Goal: Information Seeking & Learning: Learn about a topic

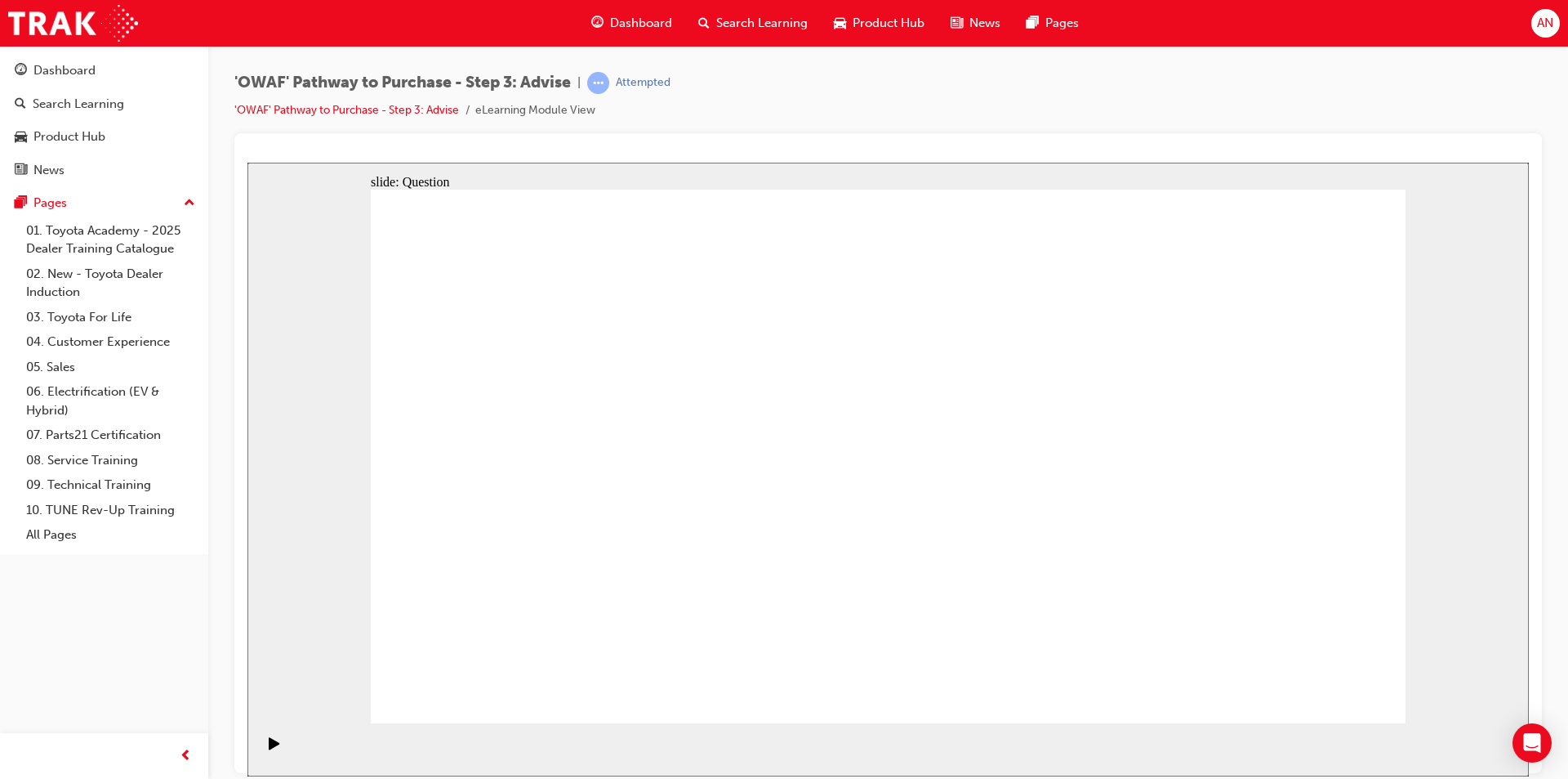
drag, startPoint x: 1190, startPoint y: 487, endPoint x: 845, endPoint y: 522, distance: 346.8
drag, startPoint x: 1199, startPoint y: 442, endPoint x: 548, endPoint y: 473, distance: 651.7
drag, startPoint x: 1224, startPoint y: 485, endPoint x: 565, endPoint y: 523, distance: 660.1
drag, startPoint x: 831, startPoint y: 569, endPoint x: 629, endPoint y: 542, distance: 203.8
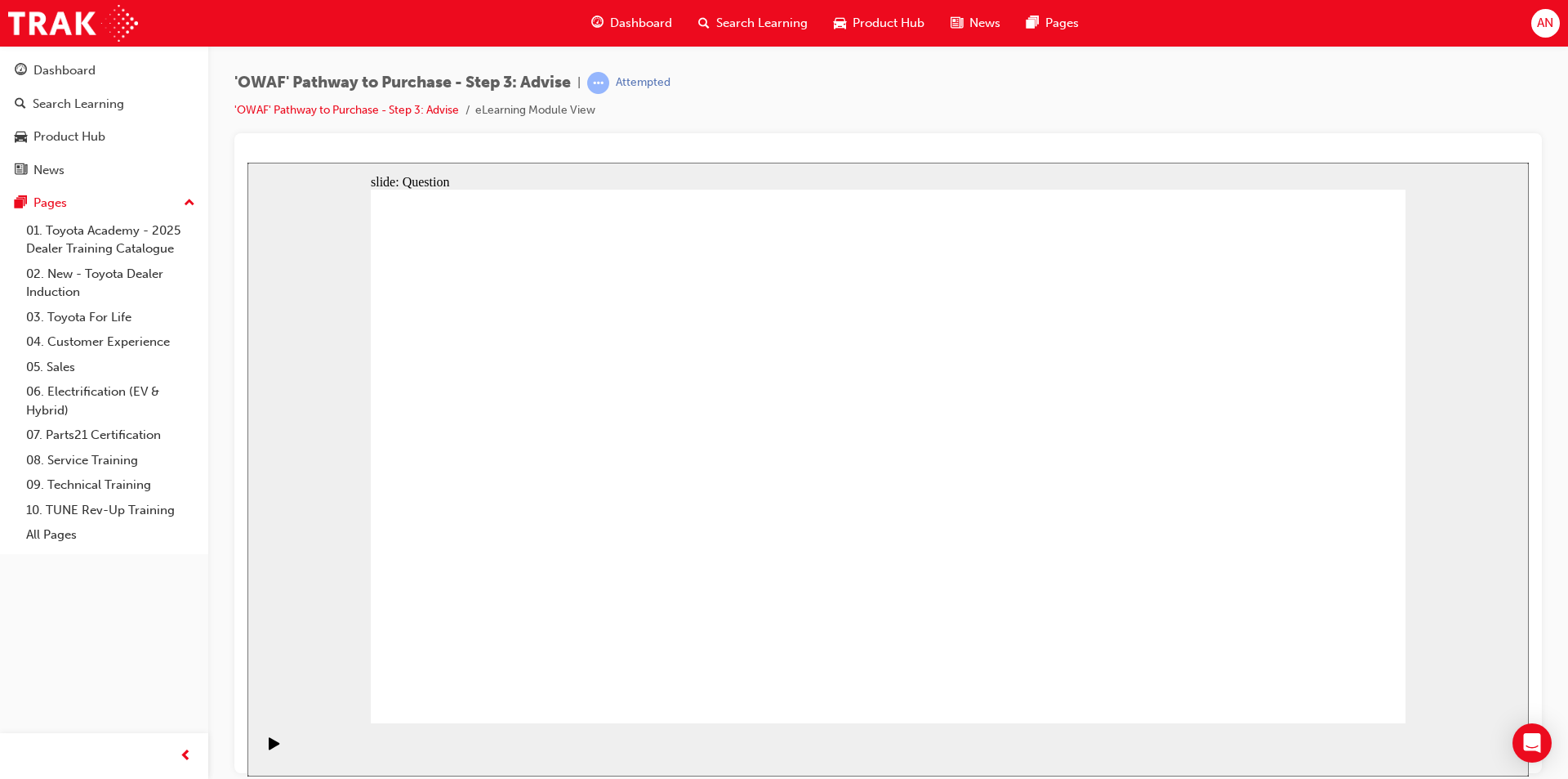
drag, startPoint x: 916, startPoint y: 508, endPoint x: 664, endPoint y: 488, distance: 252.8
drag, startPoint x: 1267, startPoint y: 458, endPoint x: 621, endPoint y: 495, distance: 647.1
drag, startPoint x: 1225, startPoint y: 518, endPoint x: 926, endPoint y: 511, distance: 299.1
drag, startPoint x: 1249, startPoint y: 554, endPoint x: 1029, endPoint y: 530, distance: 221.3
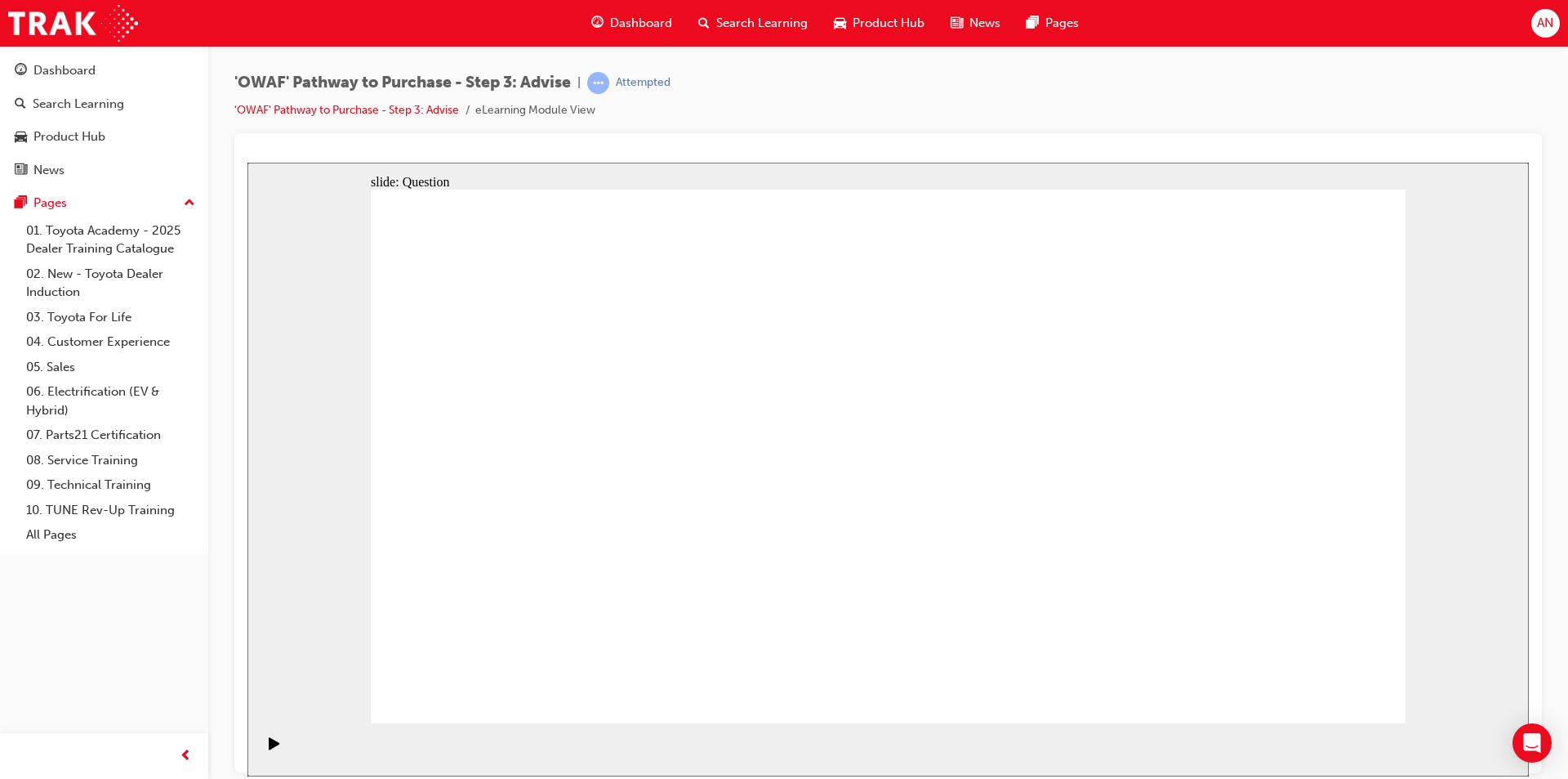
drag, startPoint x: 1243, startPoint y: 500, endPoint x: 992, endPoint y: 497, distance: 251.0
drag, startPoint x: 1250, startPoint y: 510, endPoint x: 593, endPoint y: 496, distance: 657.1
drag, startPoint x: 1289, startPoint y: 499, endPoint x: 593, endPoint y: 504, distance: 696.0
drag, startPoint x: 1191, startPoint y: 551, endPoint x: 542, endPoint y: 523, distance: 649.6
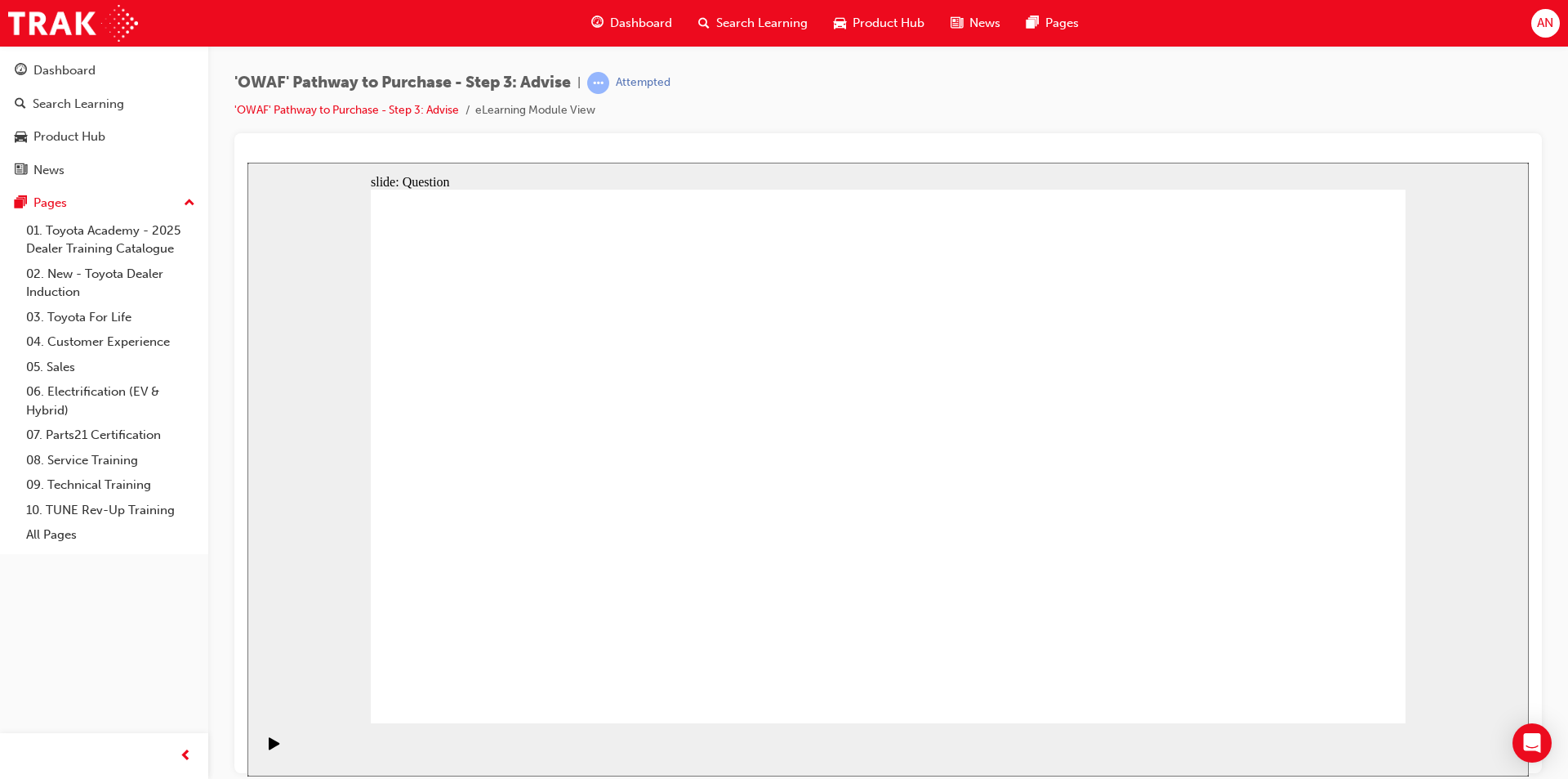
drag, startPoint x: 568, startPoint y: 412, endPoint x: 1049, endPoint y: 442, distance: 481.9
drag, startPoint x: 558, startPoint y: 483, endPoint x: 1029, endPoint y: 488, distance: 471.0
drag, startPoint x: 576, startPoint y: 562, endPoint x: 1158, endPoint y: 447, distance: 593.3
drag, startPoint x: 675, startPoint y: 475, endPoint x: 1004, endPoint y: 483, distance: 329.1
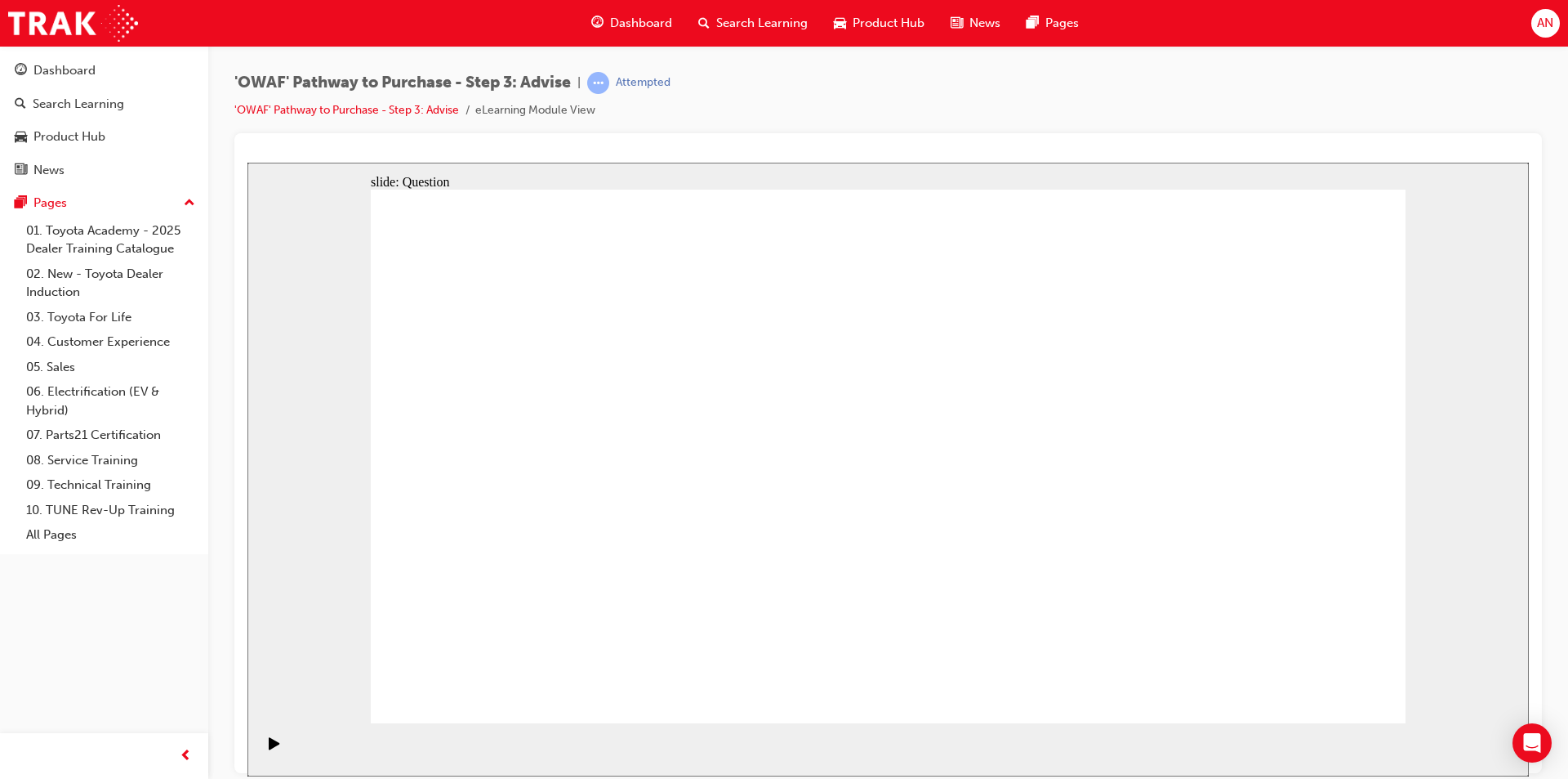
drag, startPoint x: 660, startPoint y: 575, endPoint x: 1071, endPoint y: 513, distance: 415.7
drag, startPoint x: 1293, startPoint y: 393, endPoint x: 795, endPoint y: 601, distance: 539.7
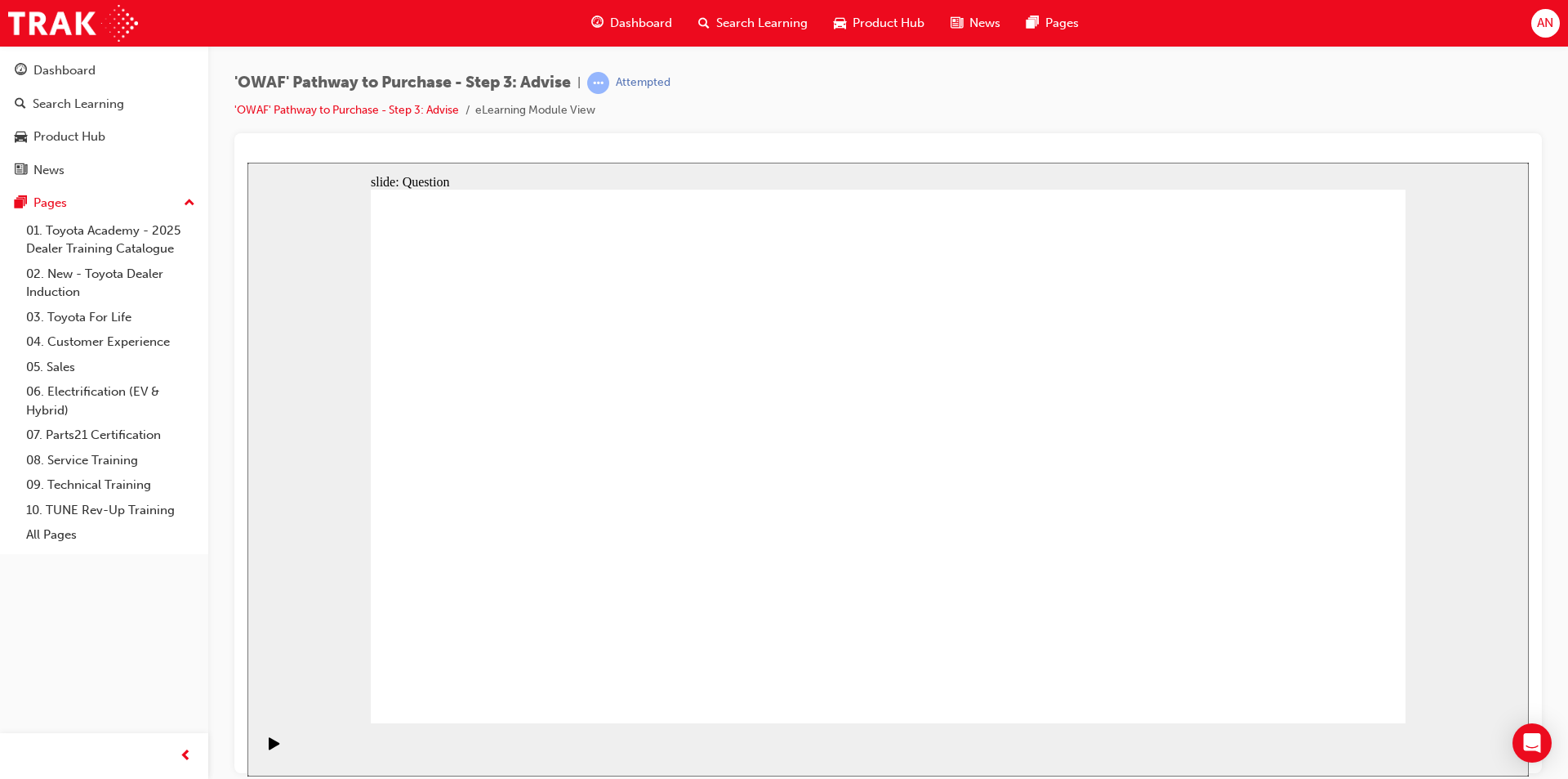
drag, startPoint x: 1100, startPoint y: 400, endPoint x: 712, endPoint y: 592, distance: 432.9
drag, startPoint x: 574, startPoint y: 388, endPoint x: 884, endPoint y: 594, distance: 372.2
drag, startPoint x: 683, startPoint y: 628, endPoint x: 1199, endPoint y: 637, distance: 516.1
drag, startPoint x: 1209, startPoint y: 577, endPoint x: 740, endPoint y: 576, distance: 469.0
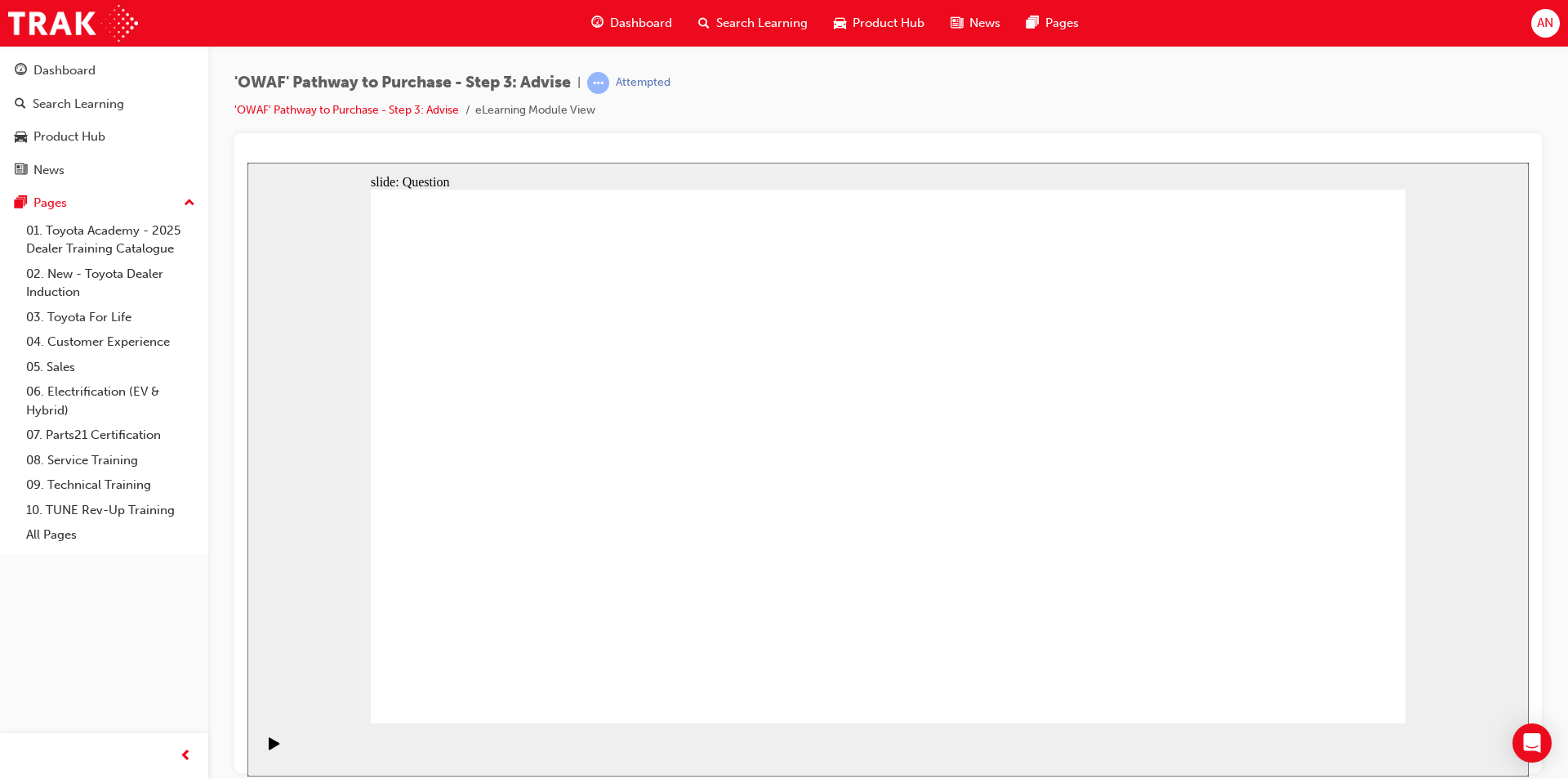
drag, startPoint x: 479, startPoint y: 384, endPoint x: 1191, endPoint y: 582, distance: 739.0
drag, startPoint x: 703, startPoint y: 388, endPoint x: 1324, endPoint y: 584, distance: 651.2
drag, startPoint x: 905, startPoint y: 397, endPoint x: 499, endPoint y: 598, distance: 453.0
drag, startPoint x: 1003, startPoint y: 382, endPoint x: 593, endPoint y: 586, distance: 457.9
drag, startPoint x: 1099, startPoint y: 674, endPoint x: 1126, endPoint y: 657, distance: 31.9
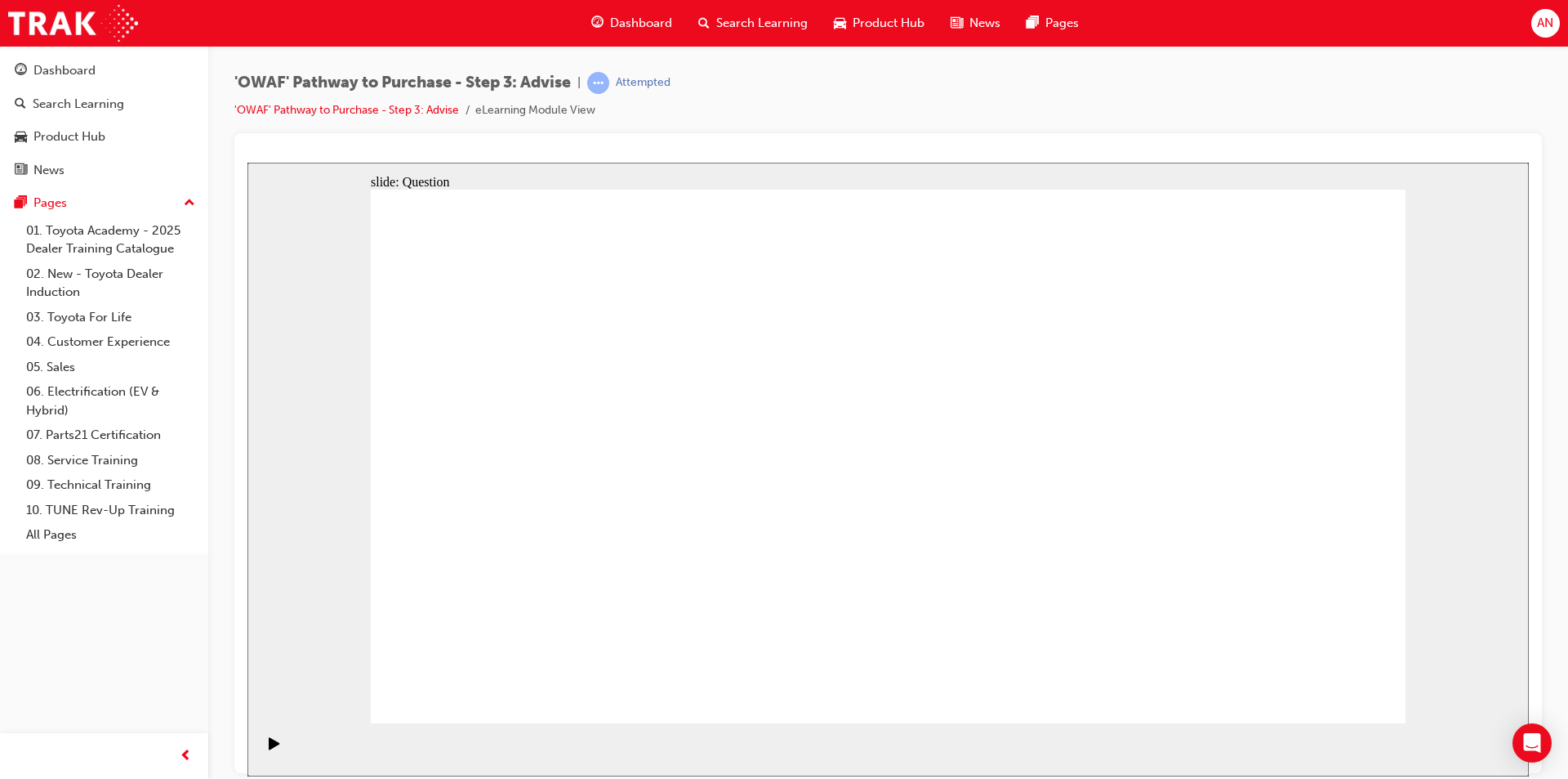
drag, startPoint x: 1212, startPoint y: 403, endPoint x: 1022, endPoint y: 578, distance: 258.3
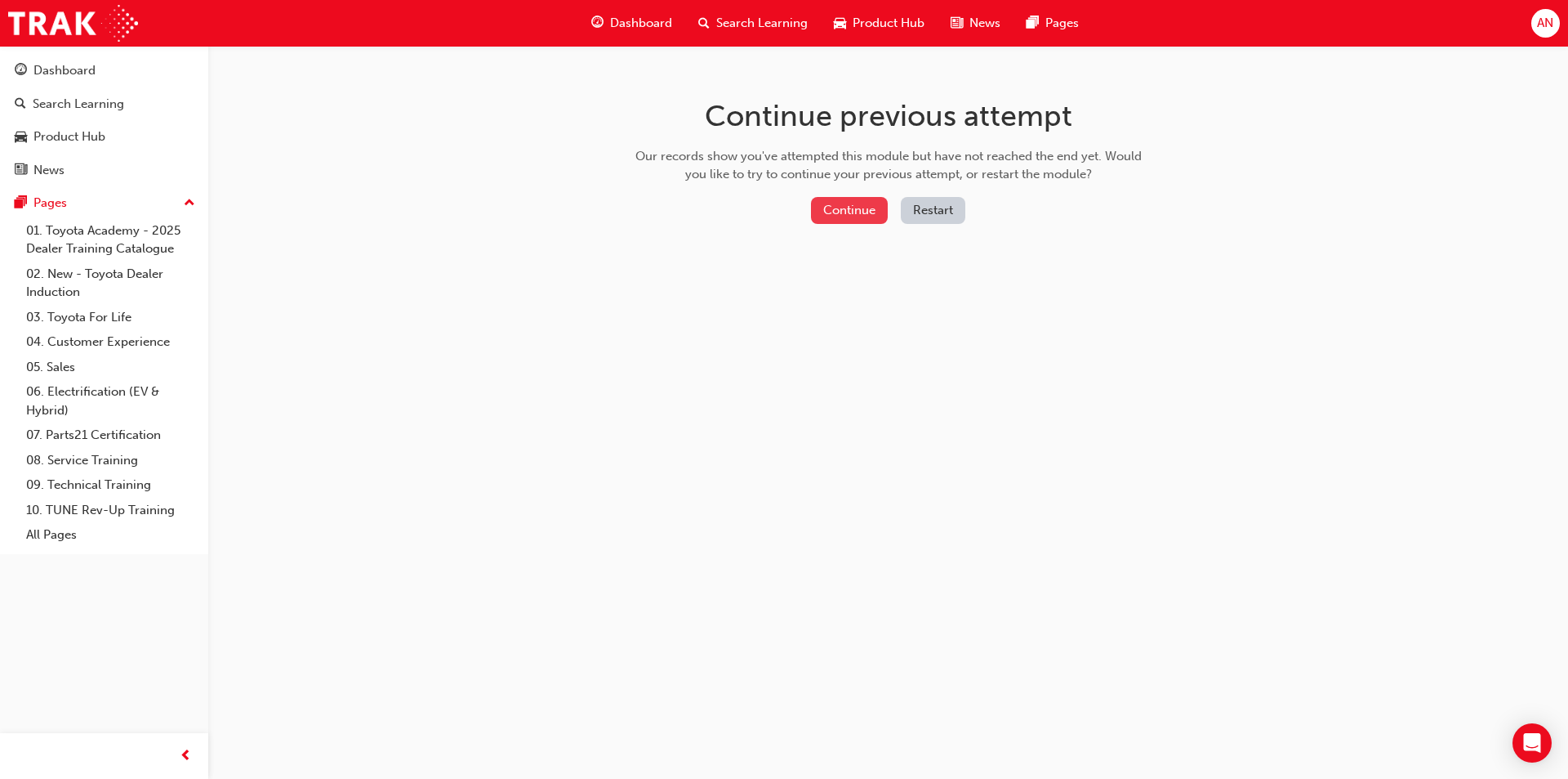
click at [861, 216] on button "Continue" at bounding box center [850, 211] width 77 height 27
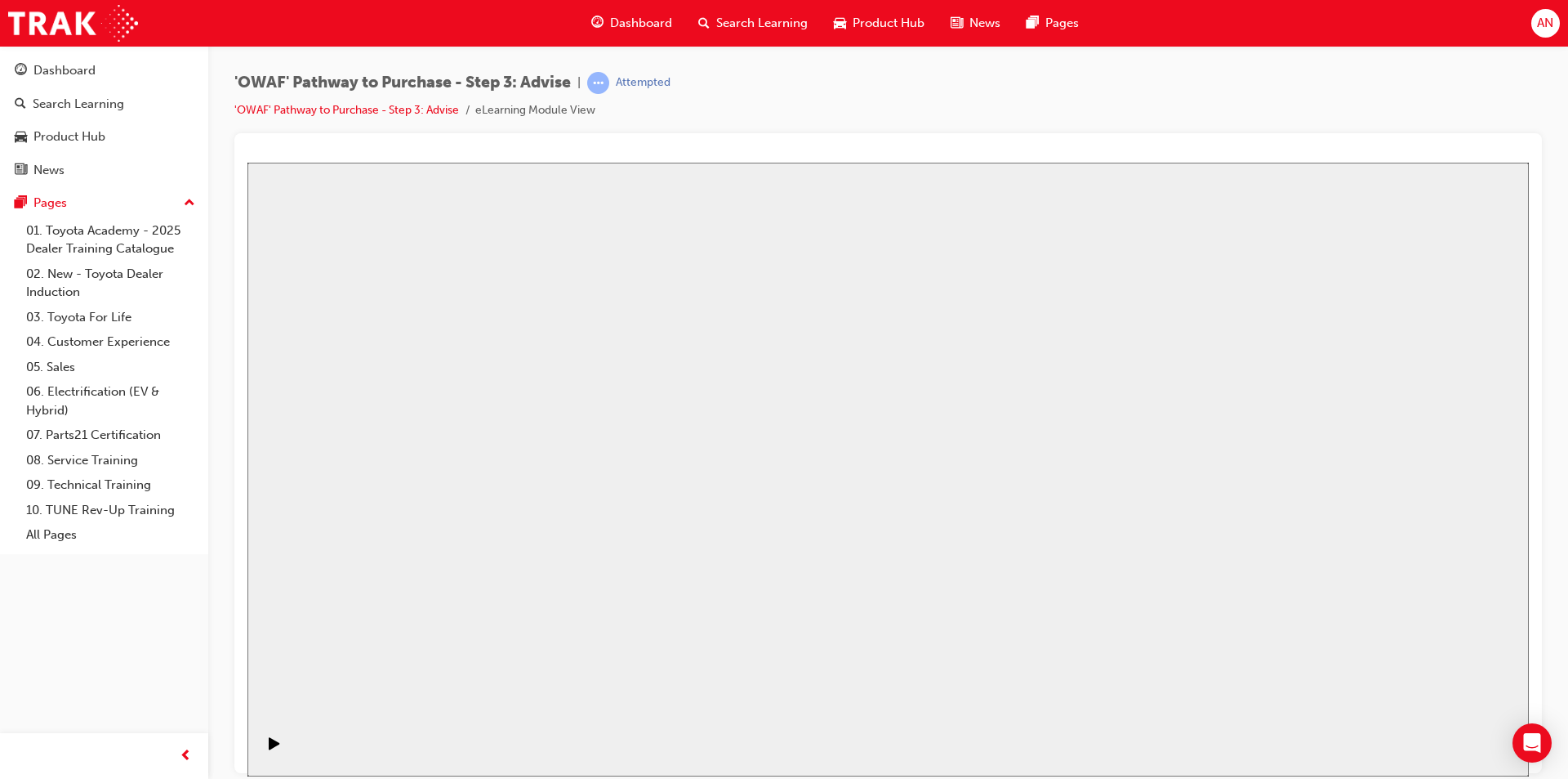
drag, startPoint x: 935, startPoint y: 484, endPoint x: 1401, endPoint y: 274, distance: 511.1
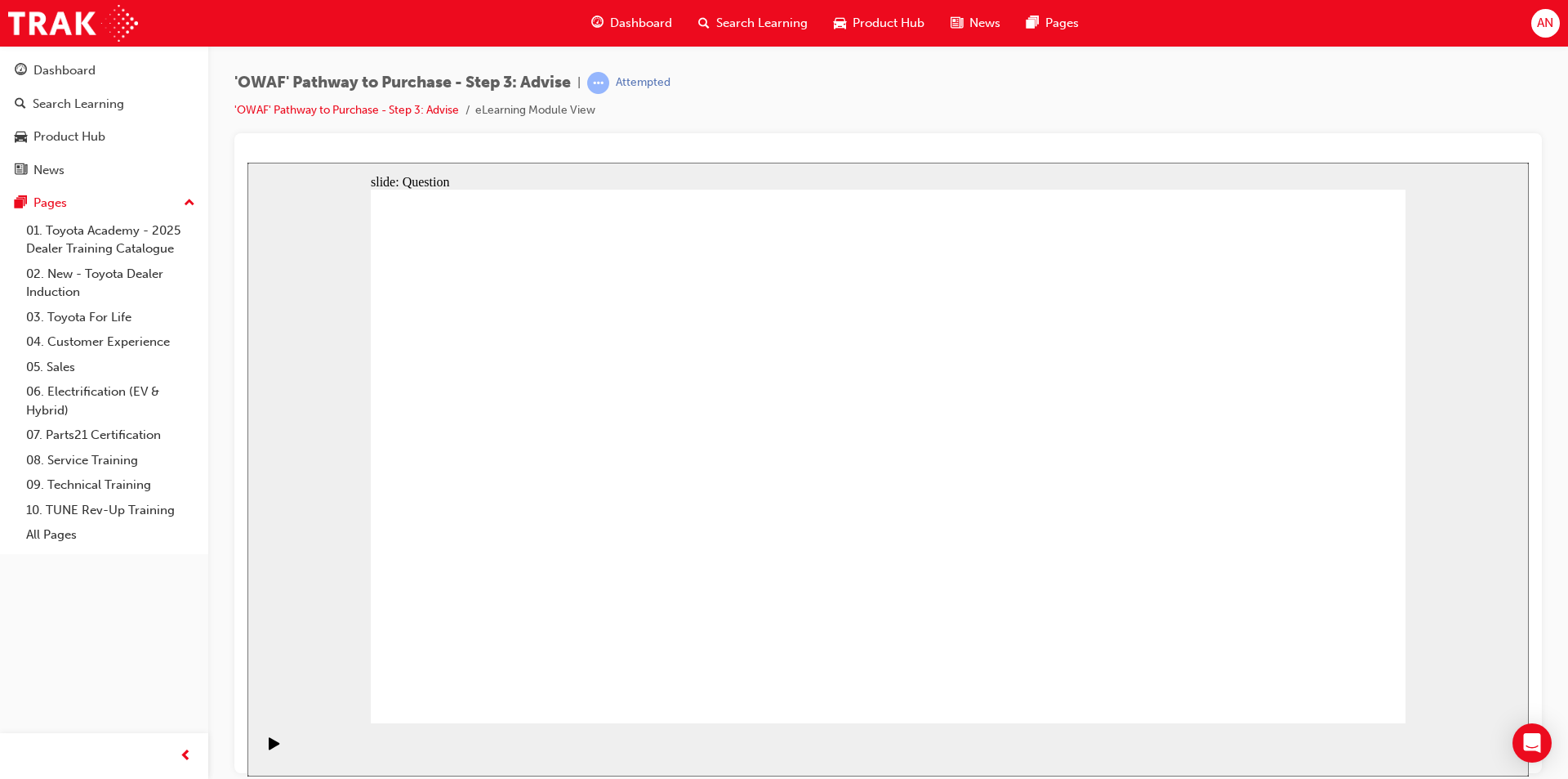
click at [645, 31] on span "Dashboard" at bounding box center [641, 23] width 62 height 19
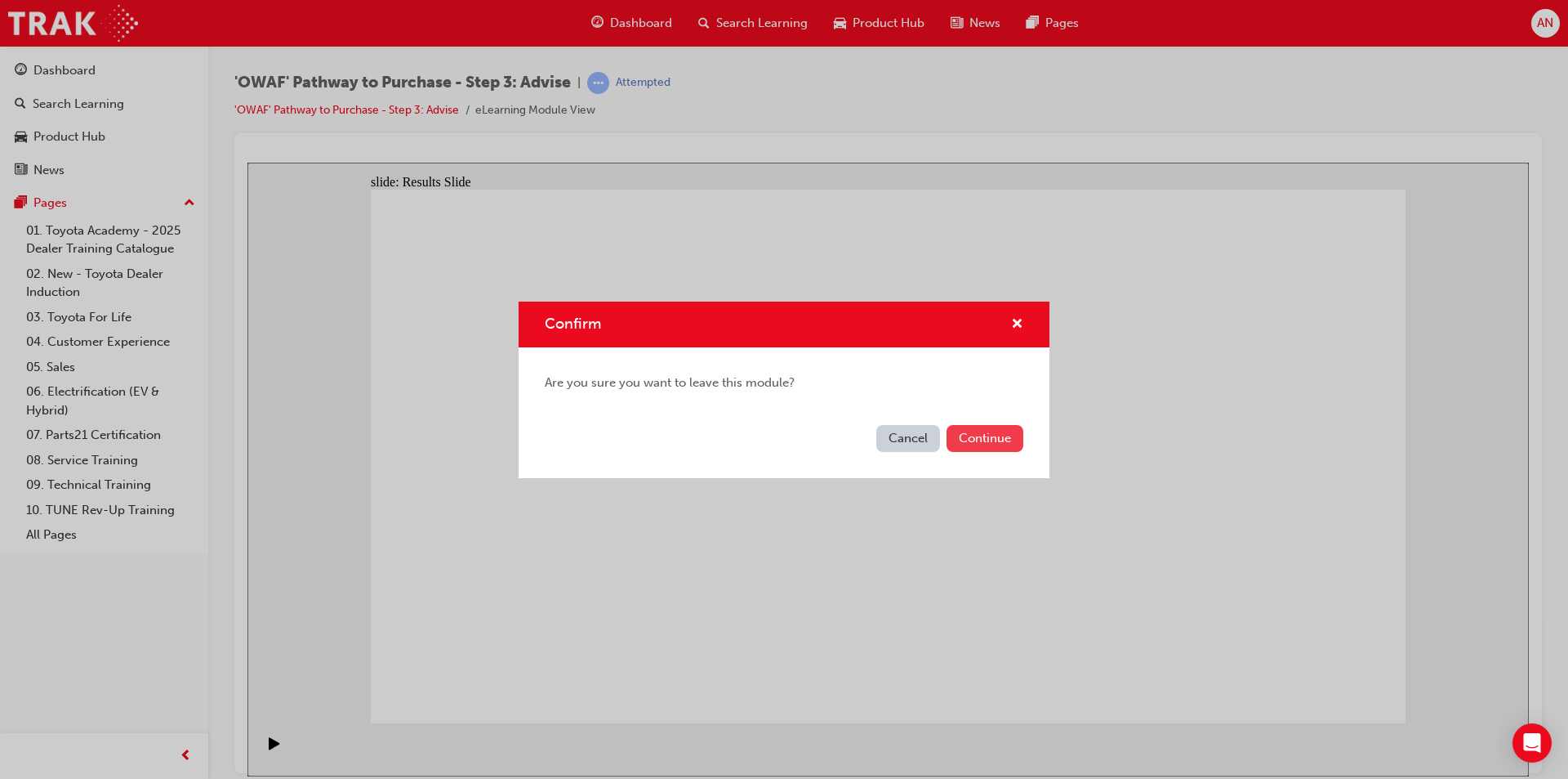
click at [984, 441] on button "Continue" at bounding box center [985, 439] width 77 height 27
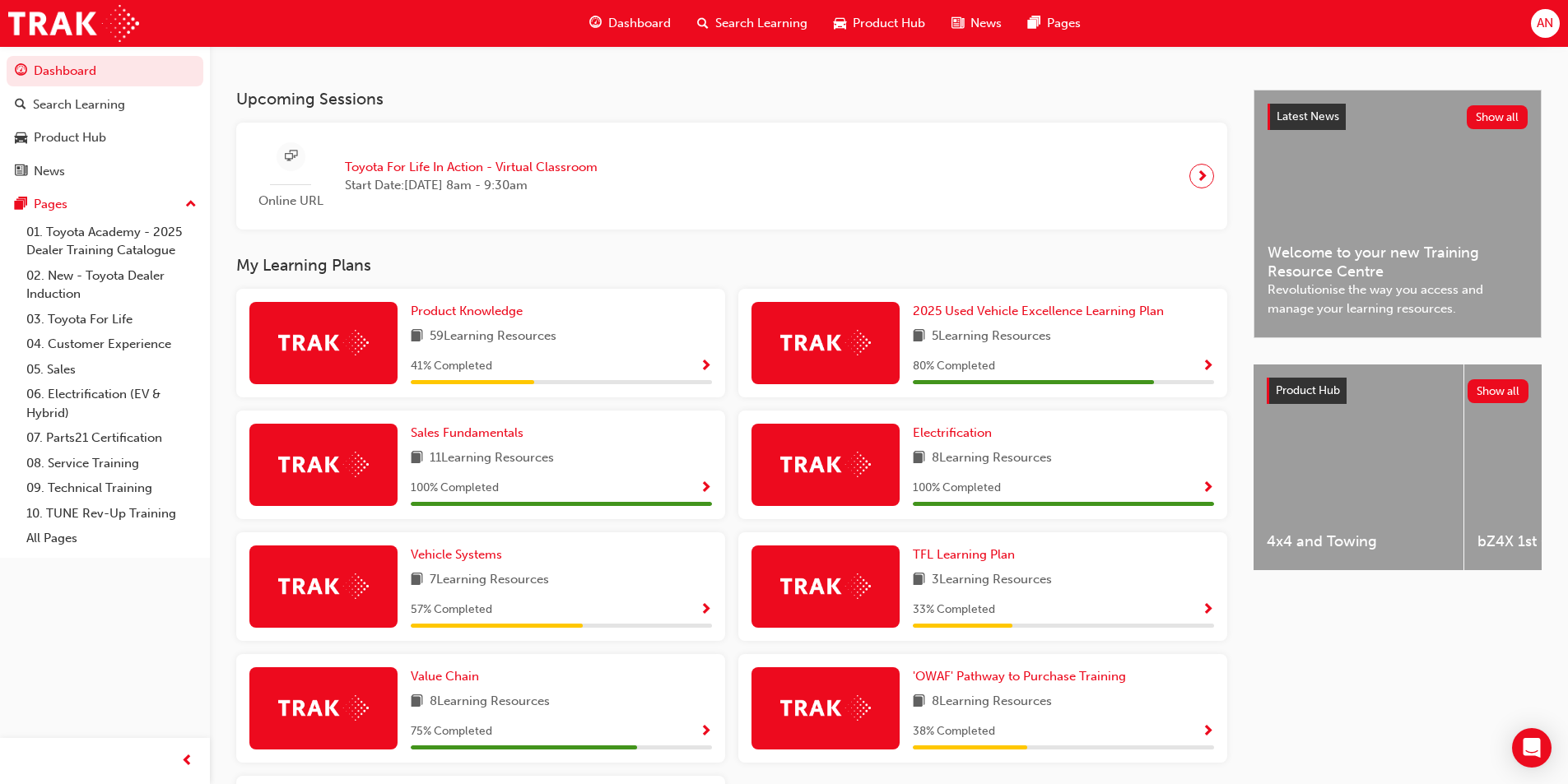
scroll to position [517, 0]
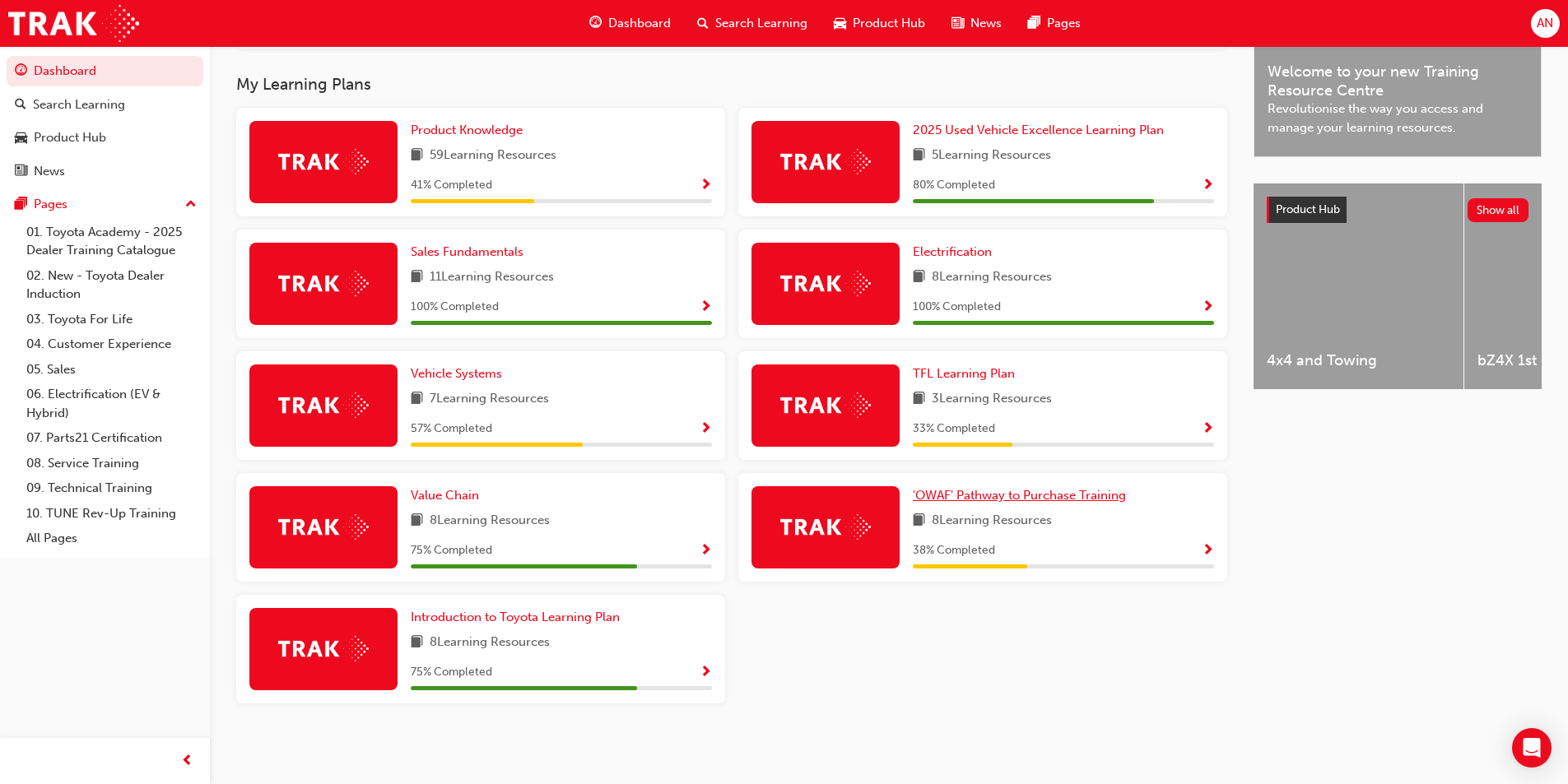
click at [1007, 494] on span "'OWAF' Pathway to Purchase Training" at bounding box center [1020, 495] width 213 height 15
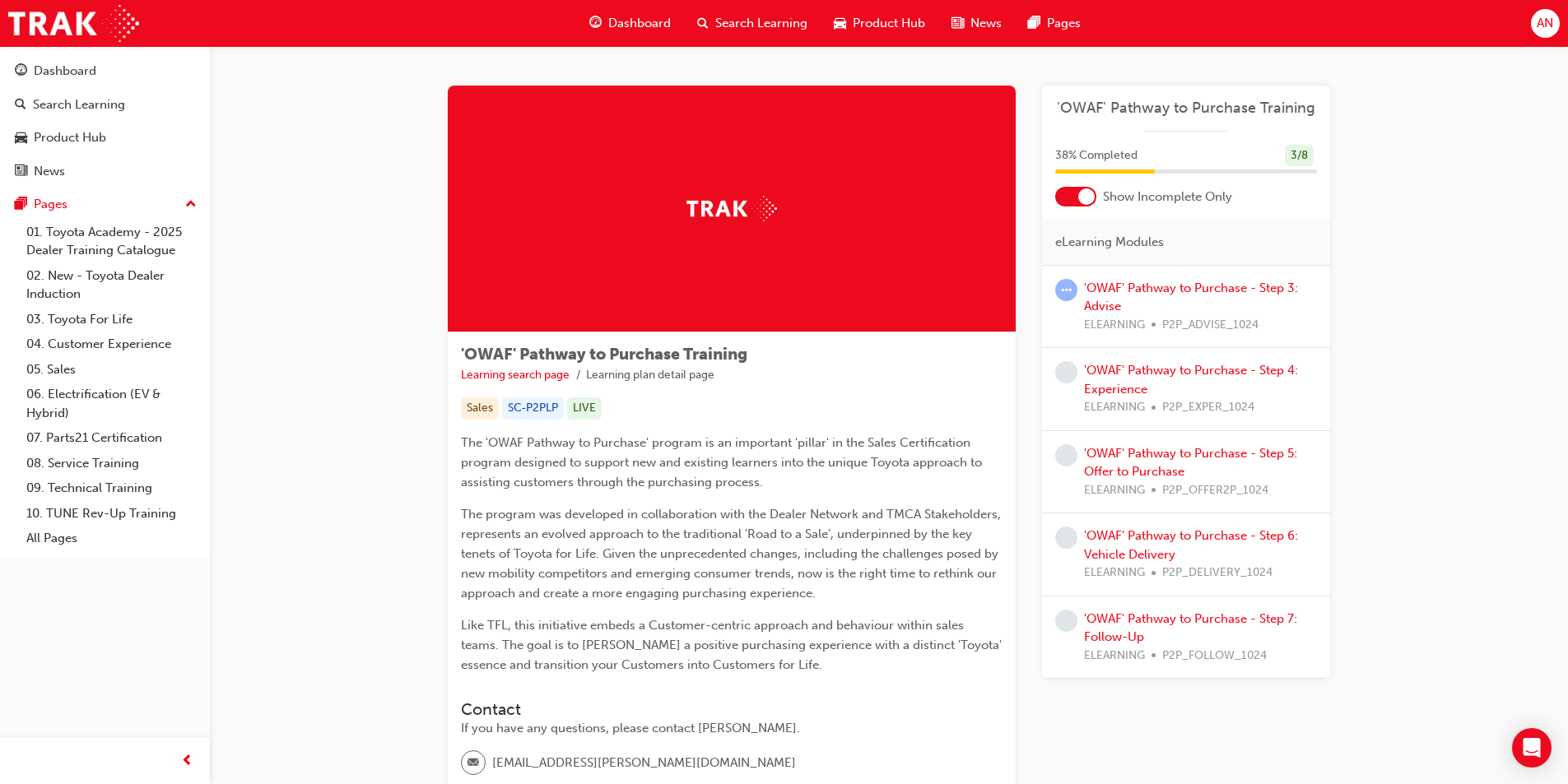
click at [1170, 297] on div "'OWAF' Pathway to Purchase - Step 3: Advise ELEARNING P2P_ADVISE_1024" at bounding box center [1201, 307] width 233 height 56
click at [1170, 287] on link "'OWAF' Pathway to Purchase - Step 3: Advise" at bounding box center [1190, 297] width 214 height 34
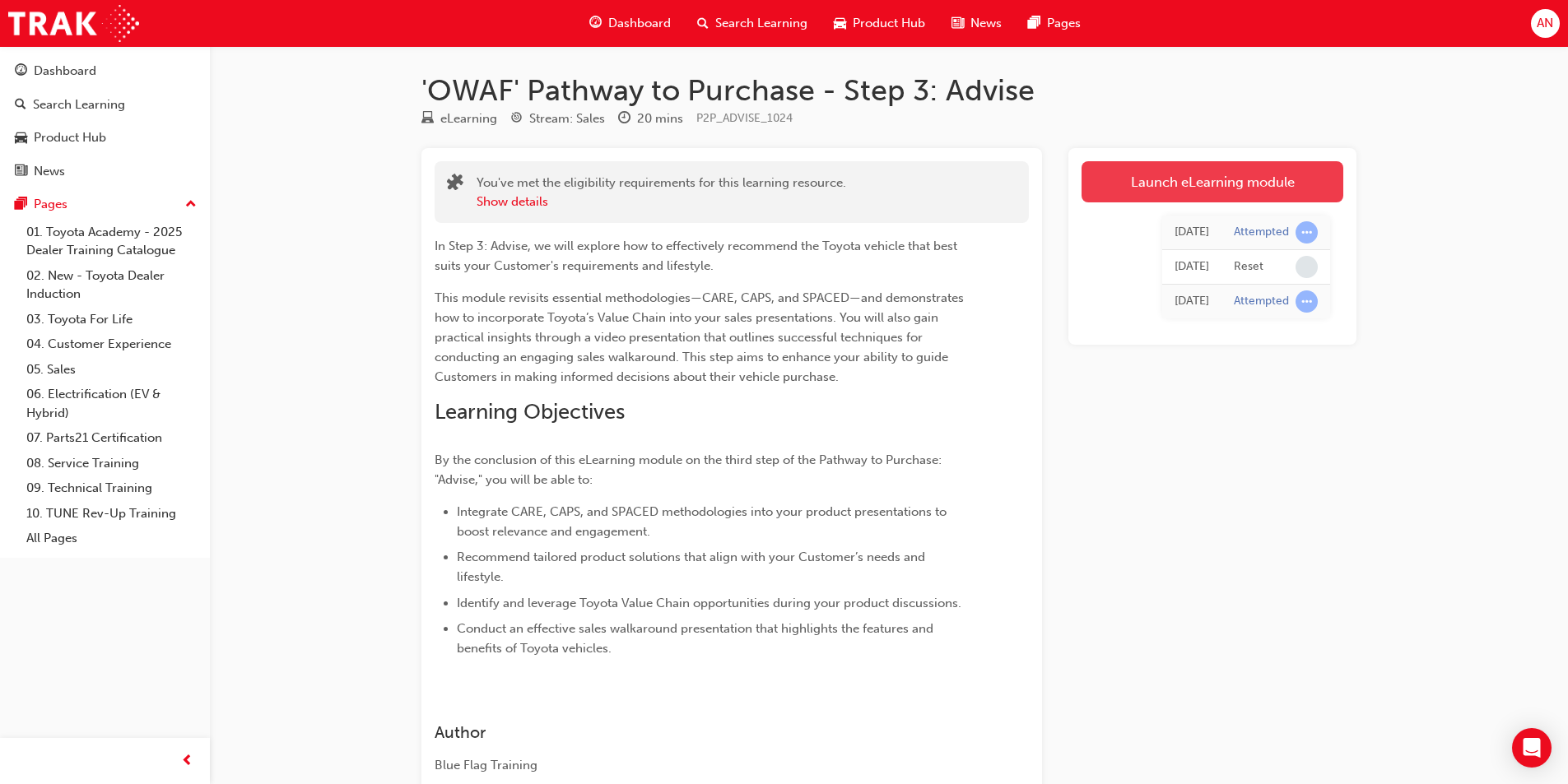
click at [1168, 187] on link "Launch eLearning module" at bounding box center [1212, 182] width 262 height 41
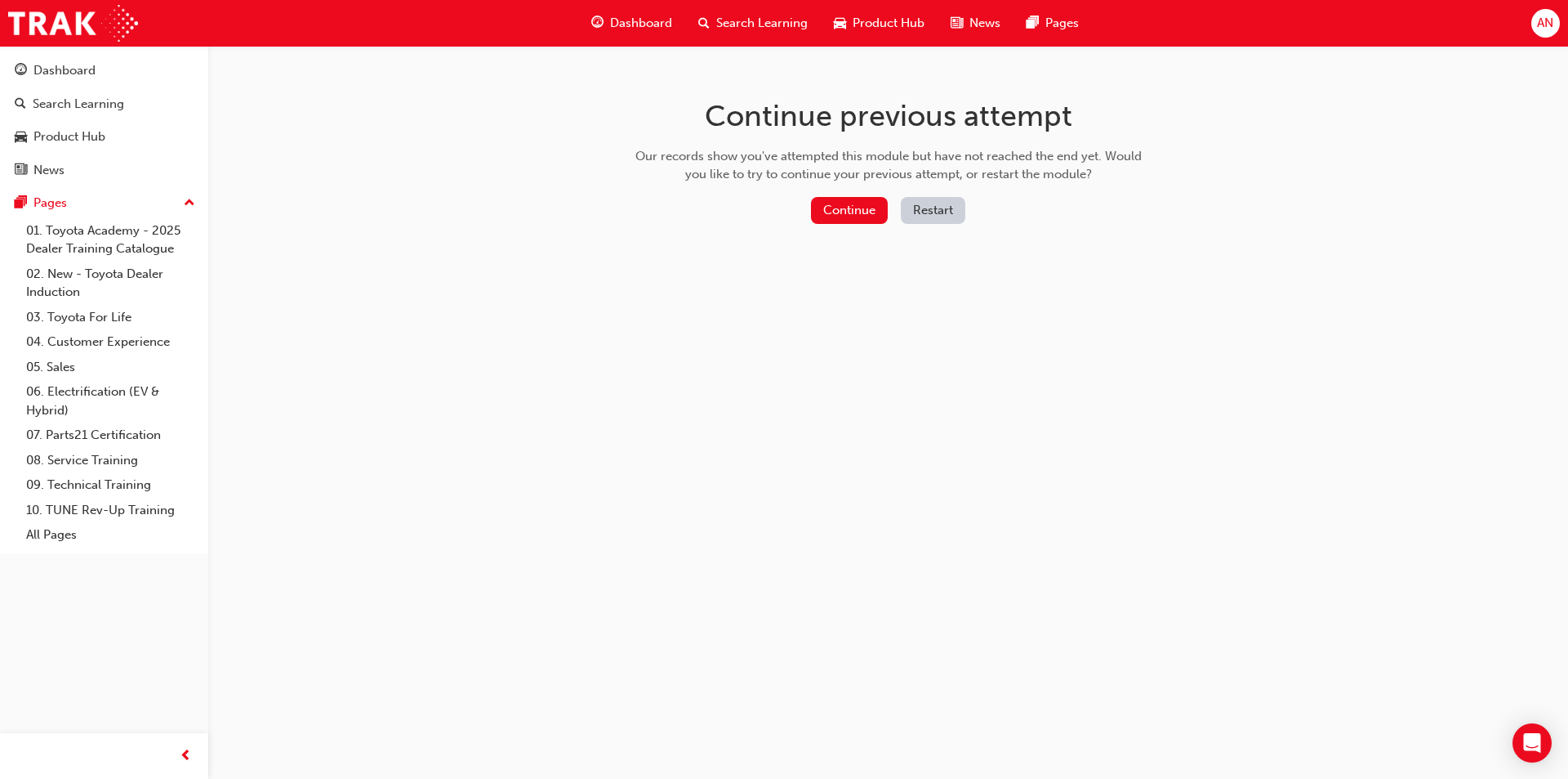
click at [923, 211] on button "Restart" at bounding box center [933, 211] width 65 height 27
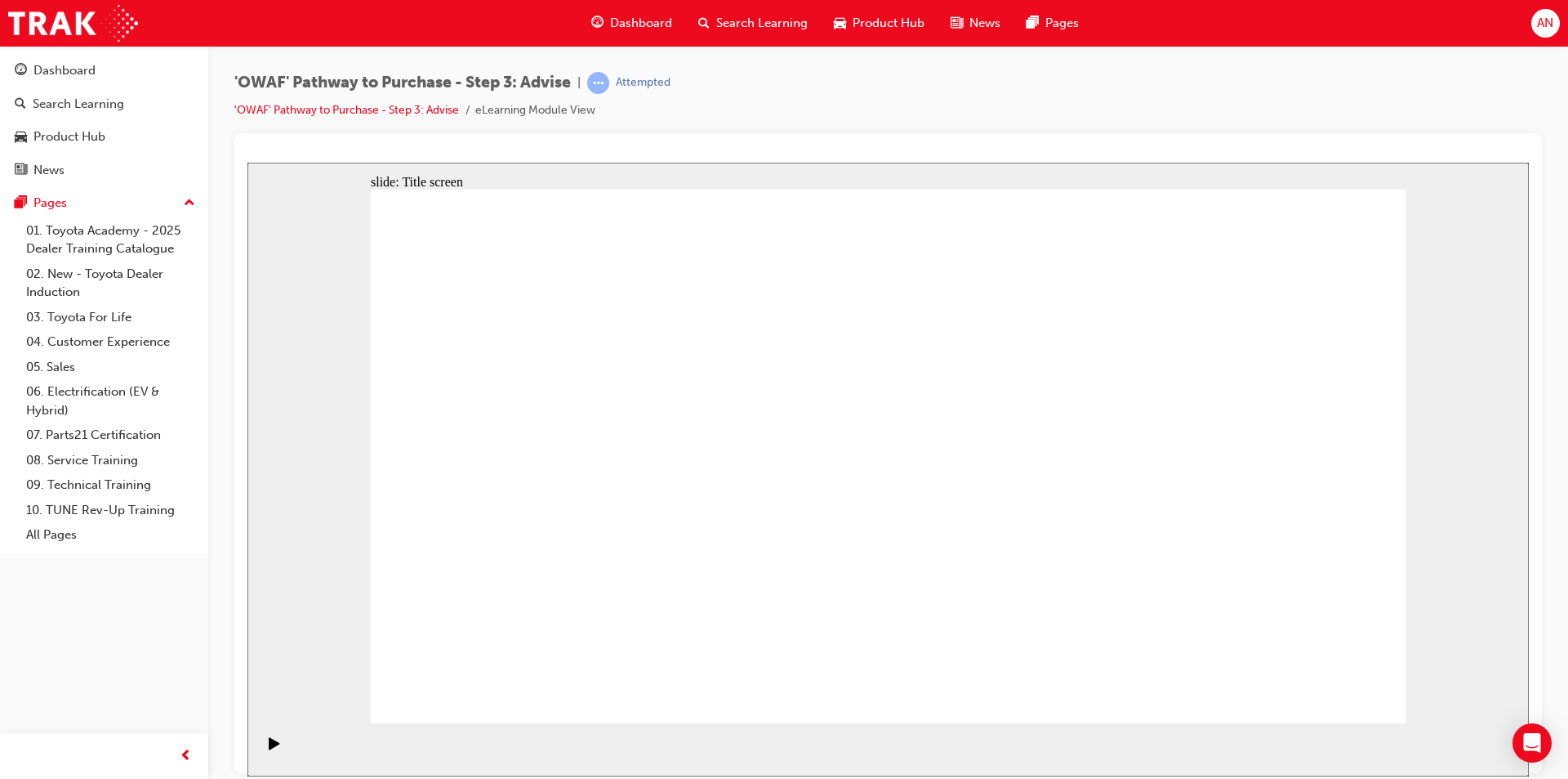
click at [276, 747] on rect "Pause (Ctrl+Alt+P)" at bounding box center [277, 742] width 3 height 12
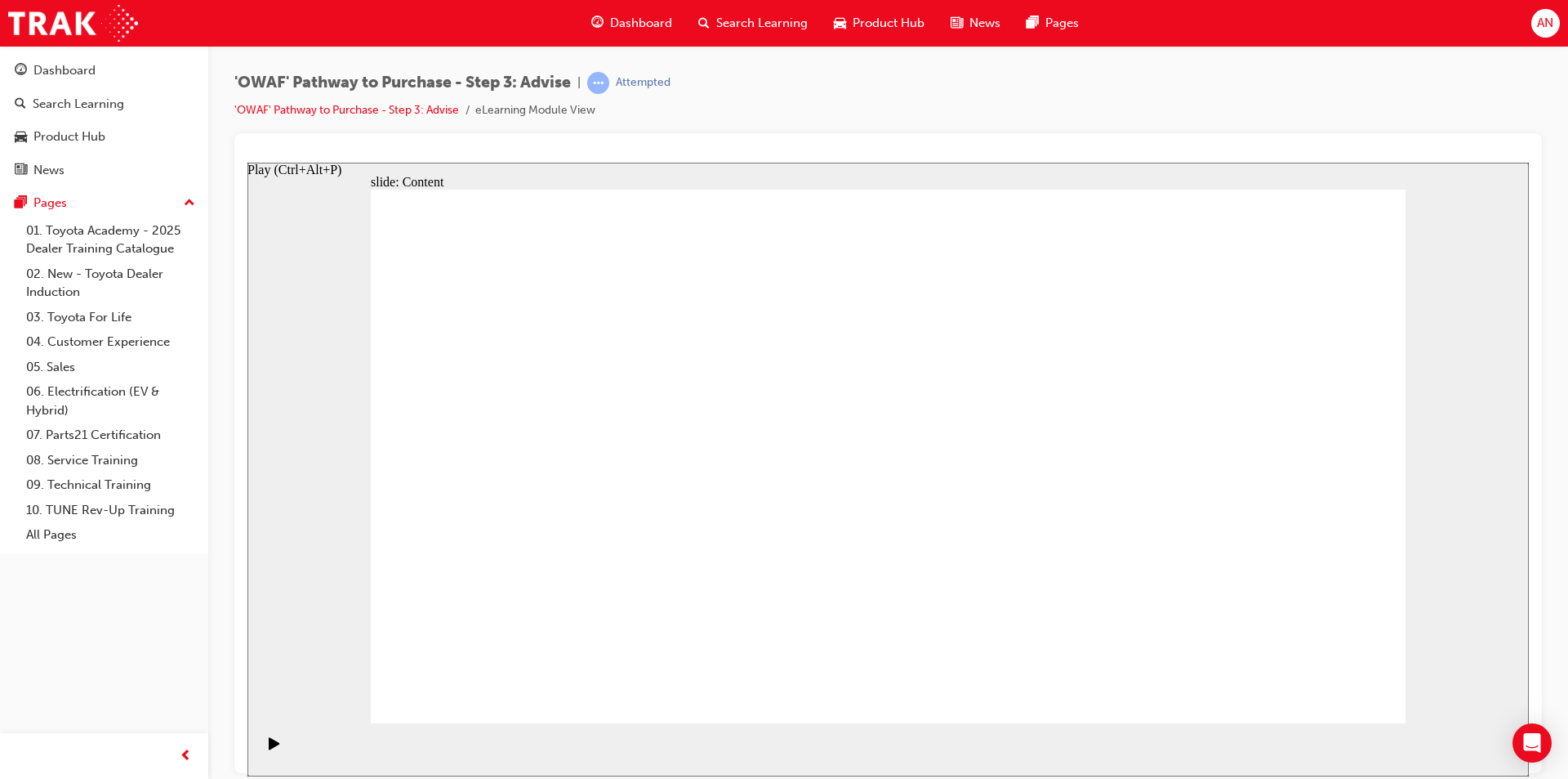
click at [269, 749] on icon "Play (Ctrl+Alt+P)" at bounding box center [274, 742] width 11 height 12
click at [279, 750] on div "Pause (Ctrl+Alt+P)" at bounding box center [274, 750] width 27 height 27
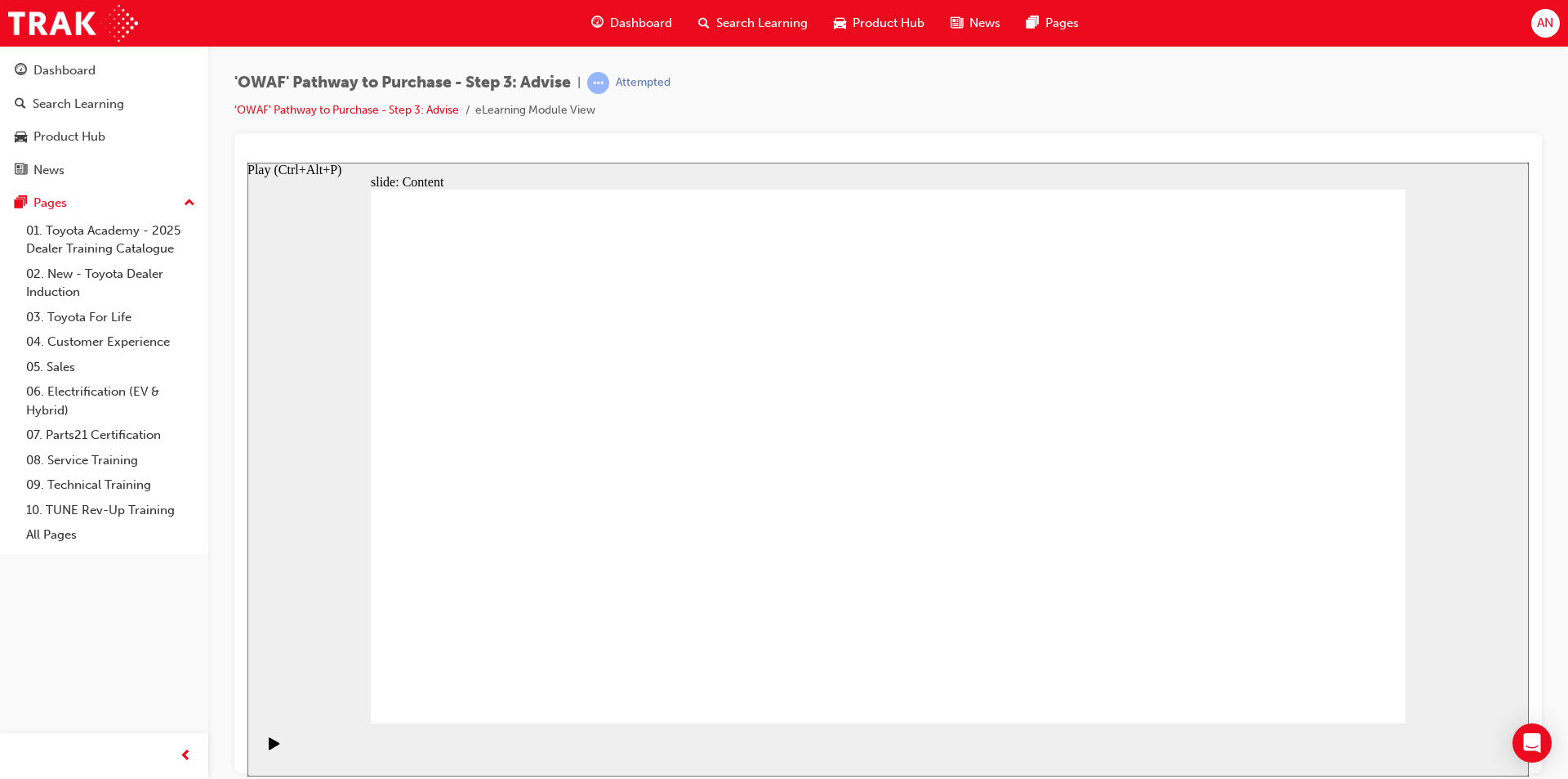
click at [275, 747] on div "Play (Ctrl+Alt+P)" at bounding box center [274, 750] width 27 height 27
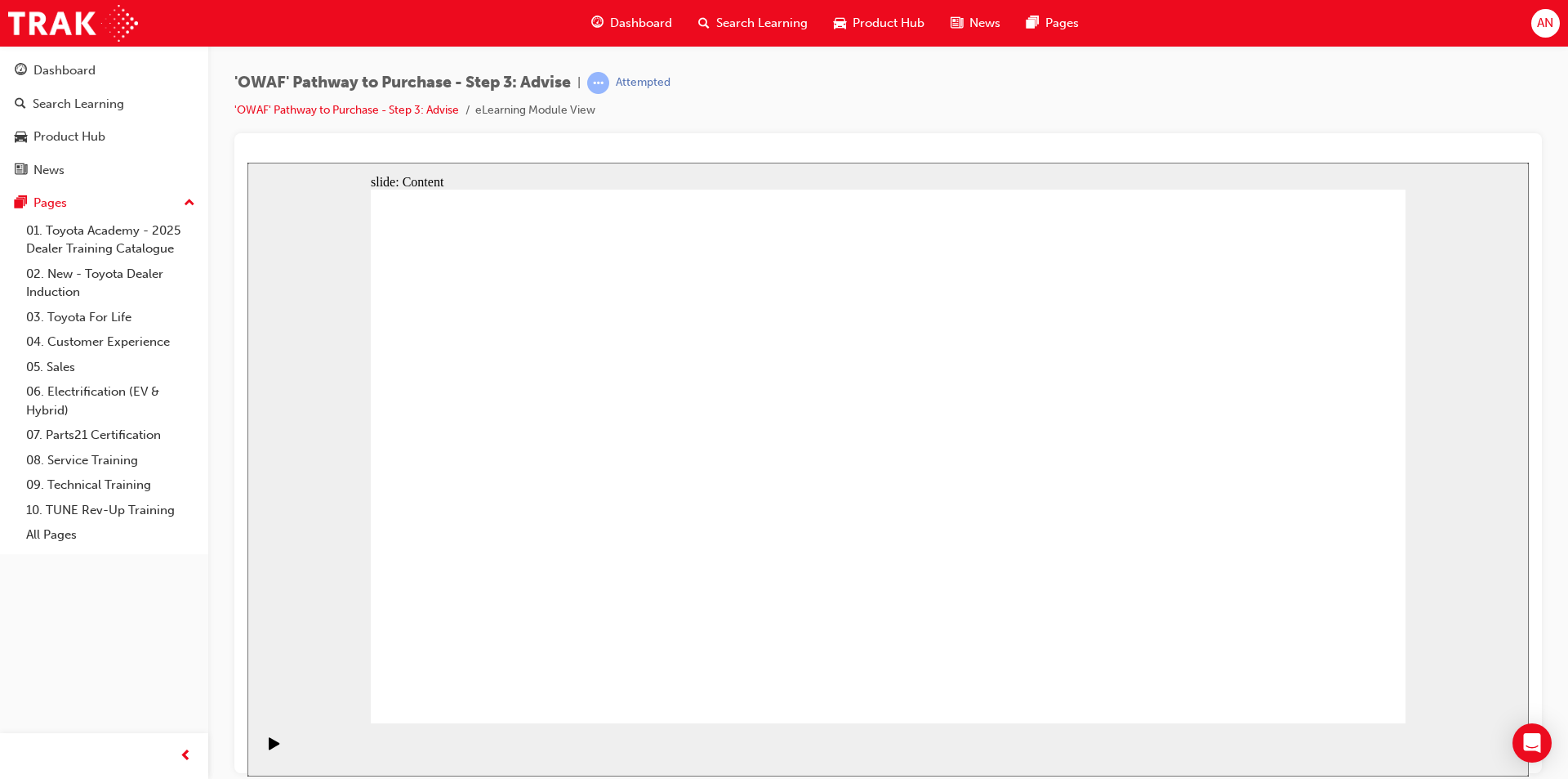
click at [289, 763] on section "Playback Speed 2 1.75 1.5 1.25 Normal" at bounding box center [888, 749] width 1282 height 53
click at [271, 748] on icon "Pause (Ctrl+Alt+P)" at bounding box center [274, 742] width 7 height 12
click at [269, 750] on icon "Play (Ctrl+Alt+P)" at bounding box center [274, 743] width 12 height 13
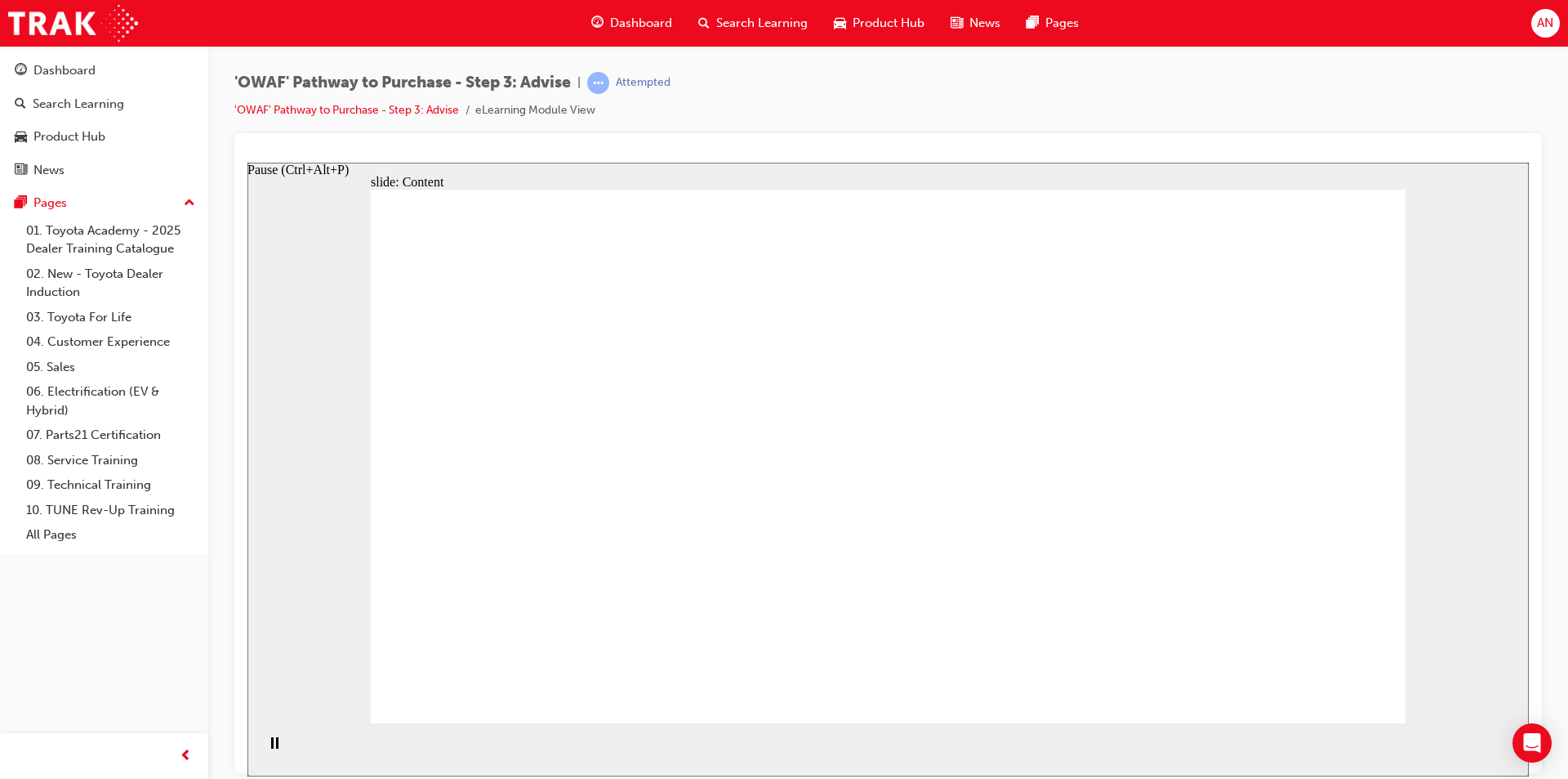
click at [271, 748] on rect "Pause (Ctrl+Alt+P)" at bounding box center [272, 742] width 3 height 12
click at [261, 745] on div "Play (Ctrl+Alt+P)" at bounding box center [274, 750] width 27 height 27
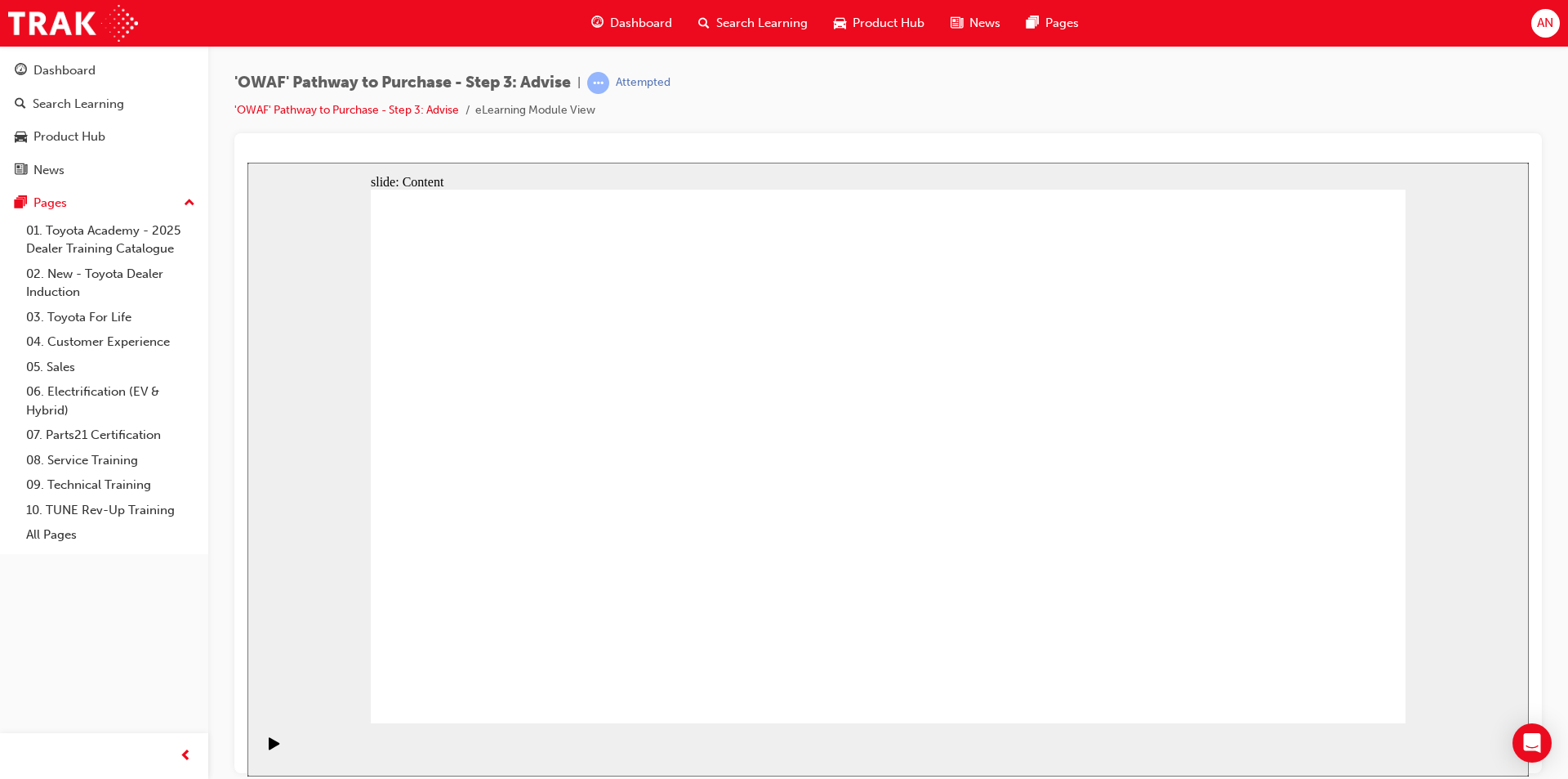
click at [275, 743] on div "Pause (Ctrl+Alt+P)" at bounding box center [274, 750] width 27 height 27
